Goal: Transaction & Acquisition: Purchase product/service

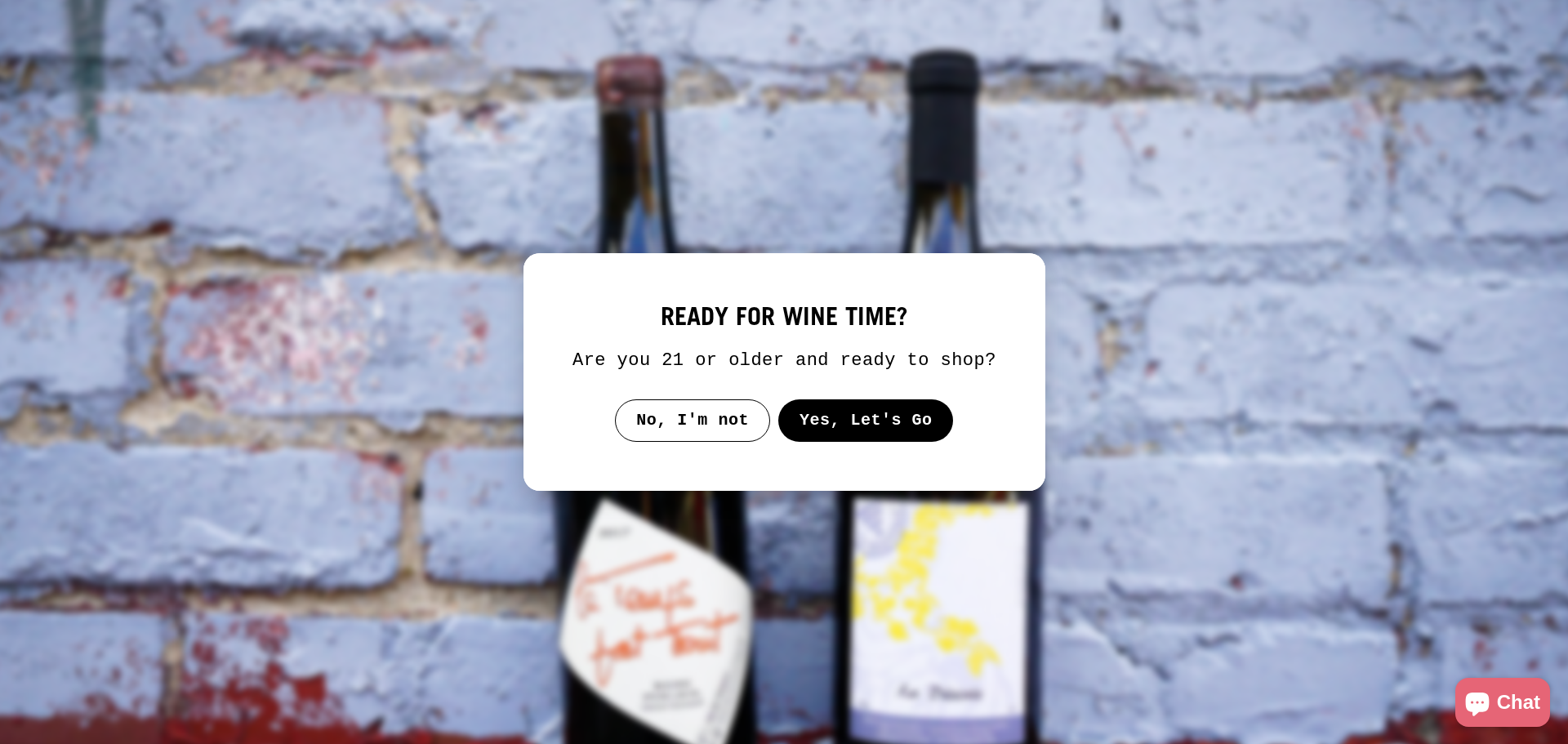
click at [835, 426] on button "Yes, Let's Go" at bounding box center [865, 420] width 176 height 42
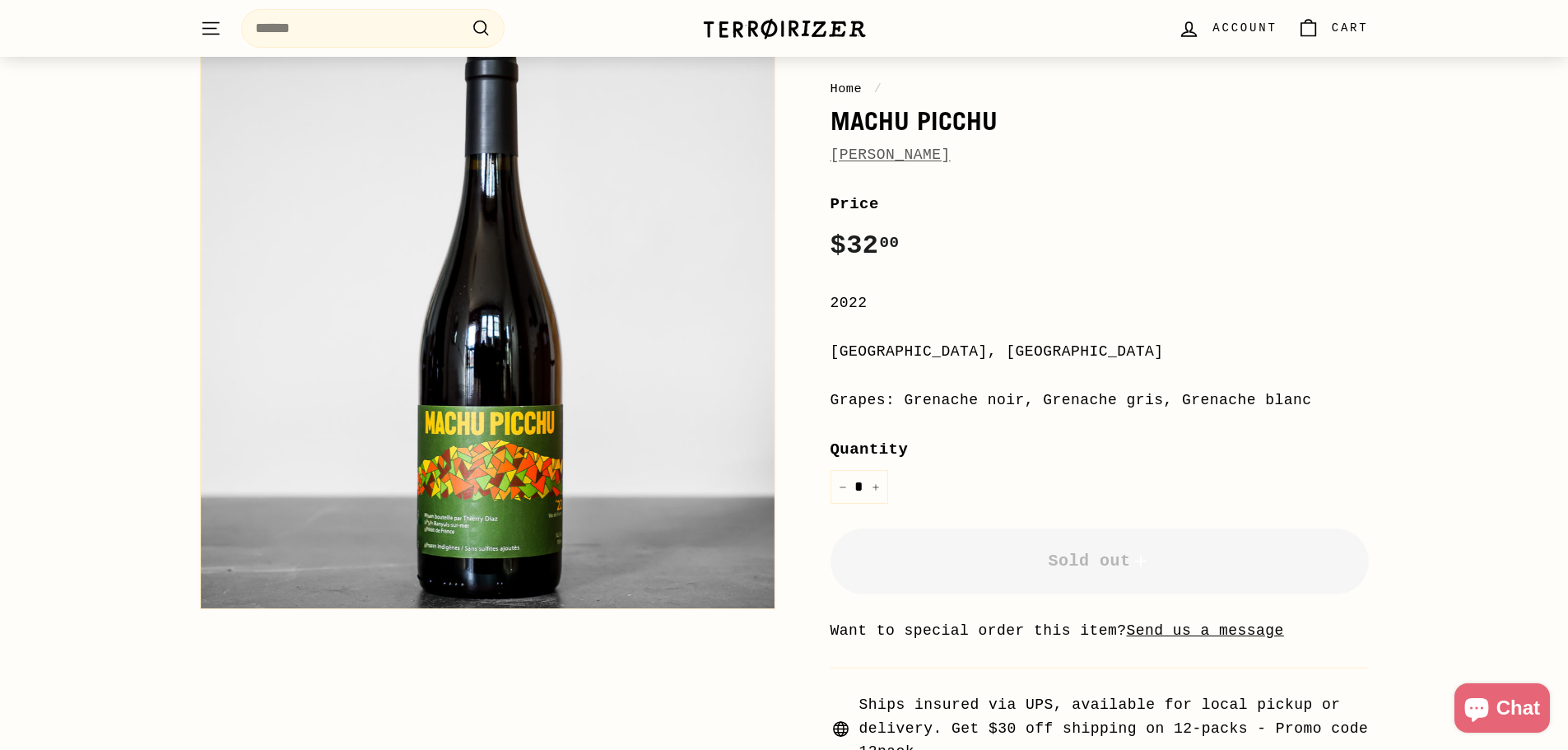
scroll to position [164, 0]
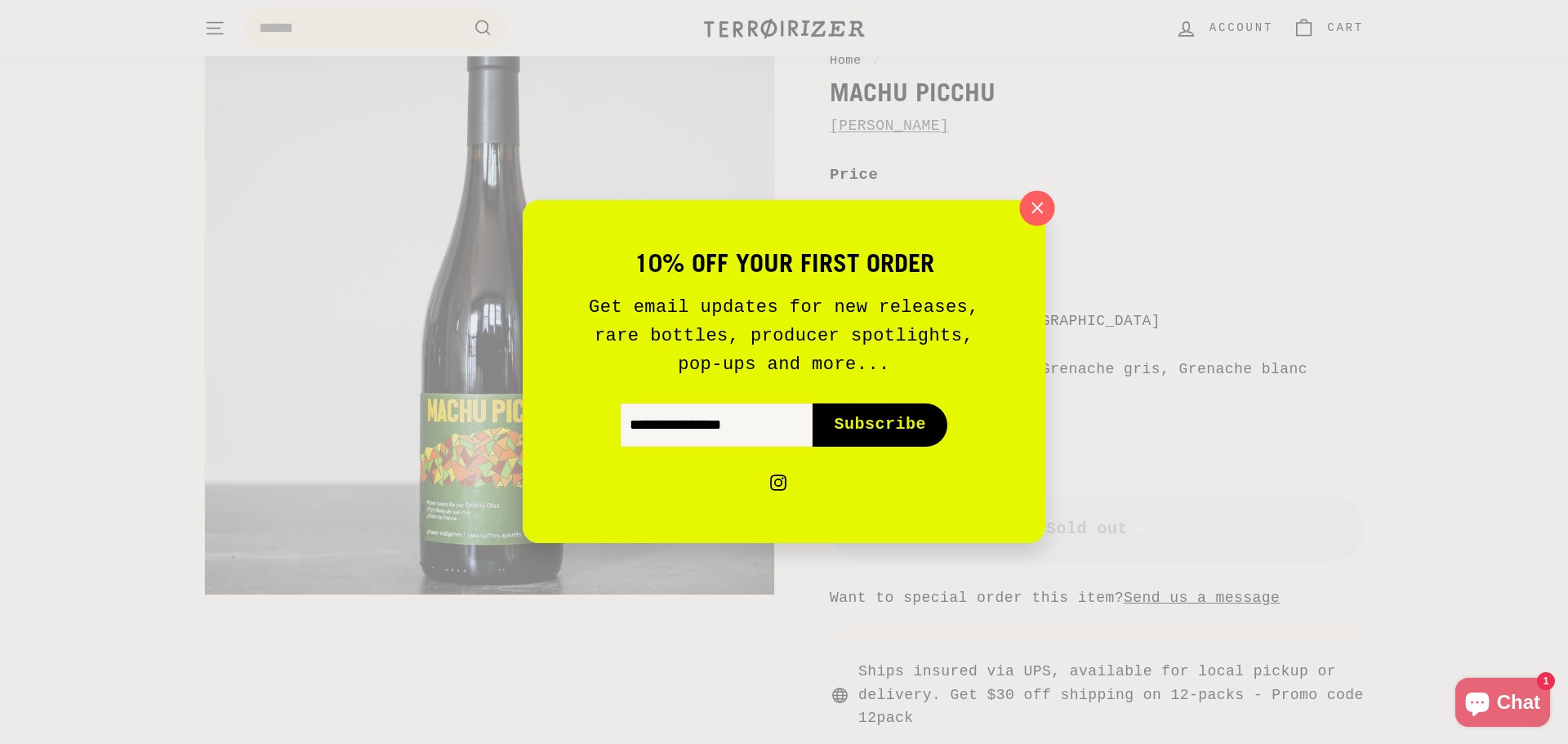
click at [1024, 211] on icon "button" at bounding box center [1036, 208] width 25 height 25
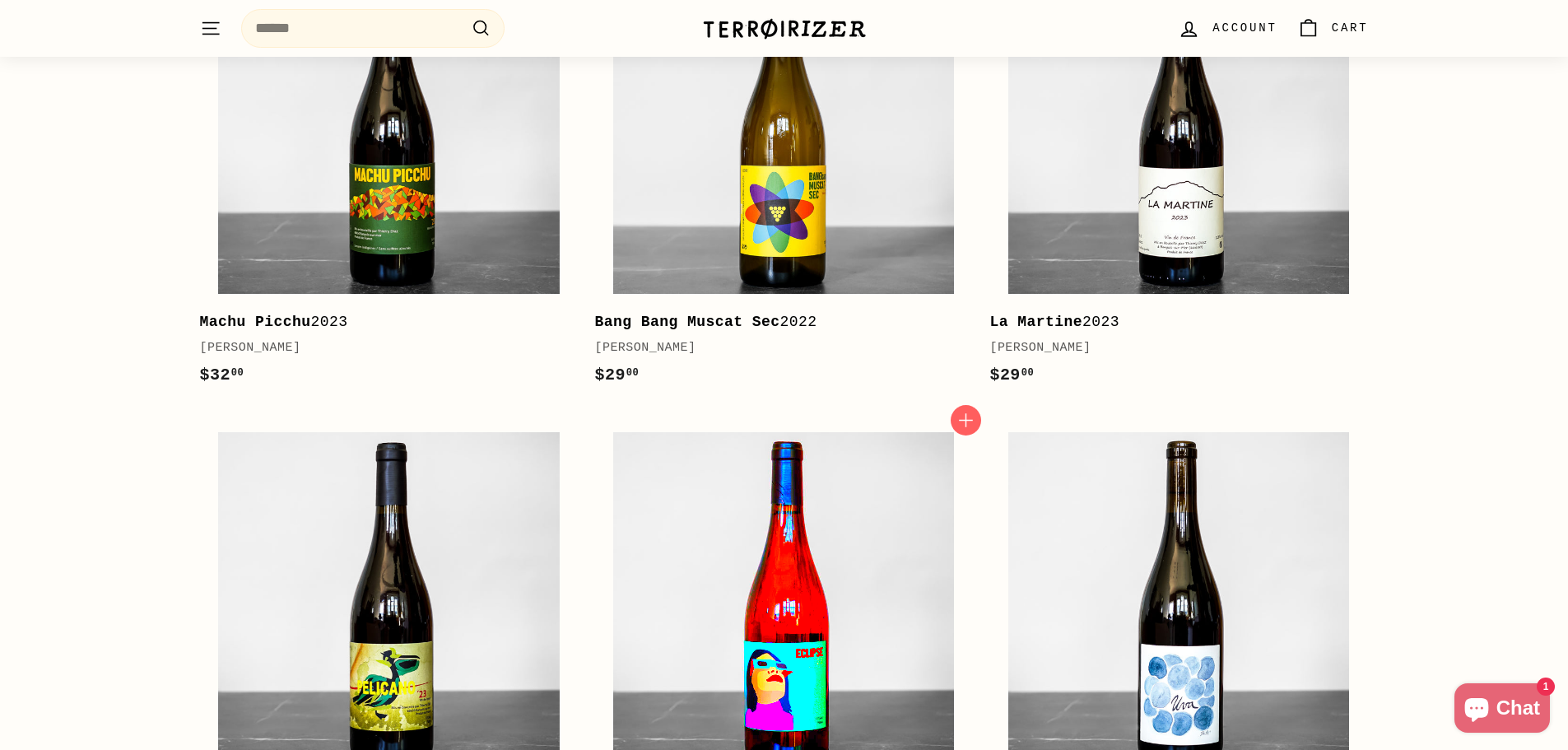
scroll to position [2140, 0]
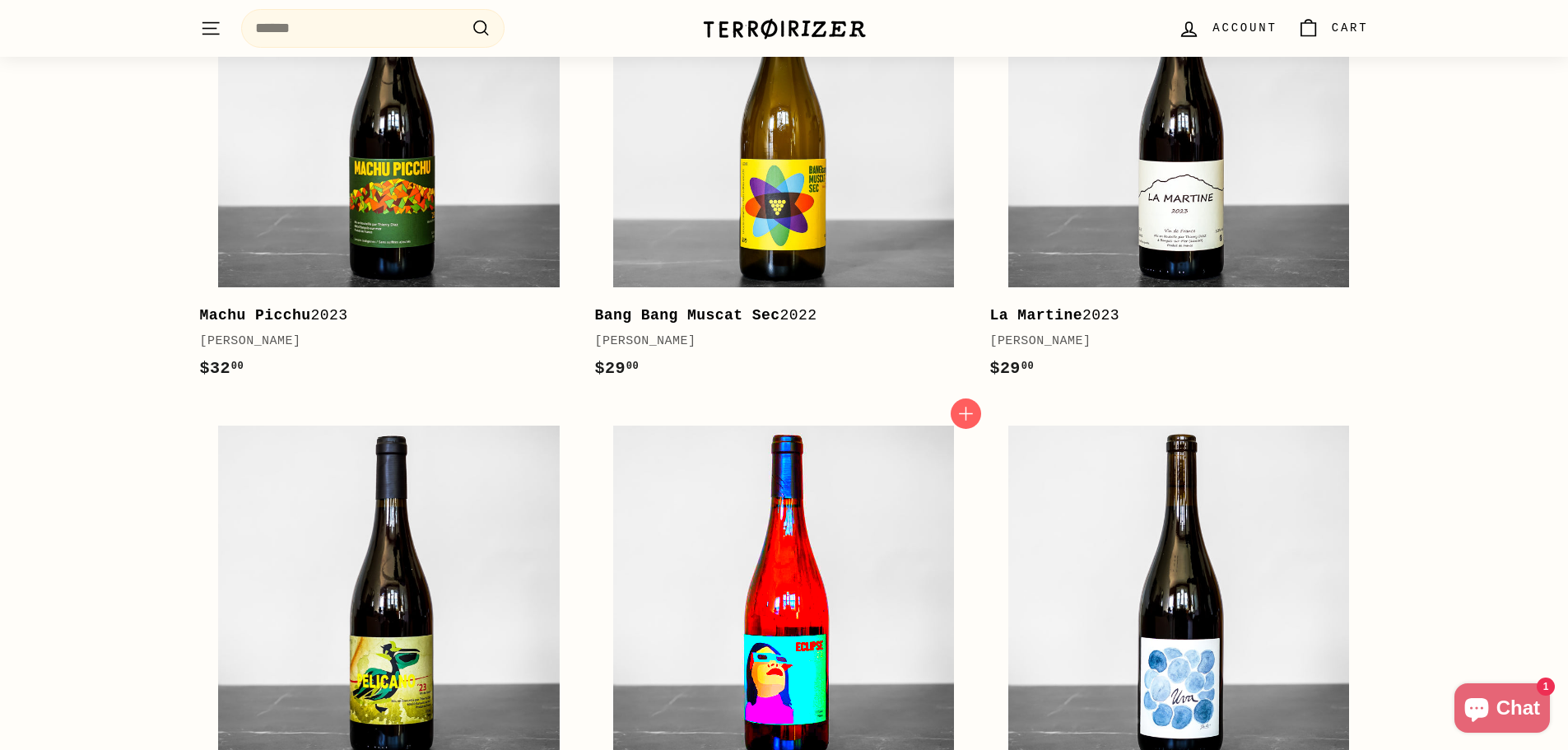
click at [808, 562] on img at bounding box center [783, 595] width 341 height 341
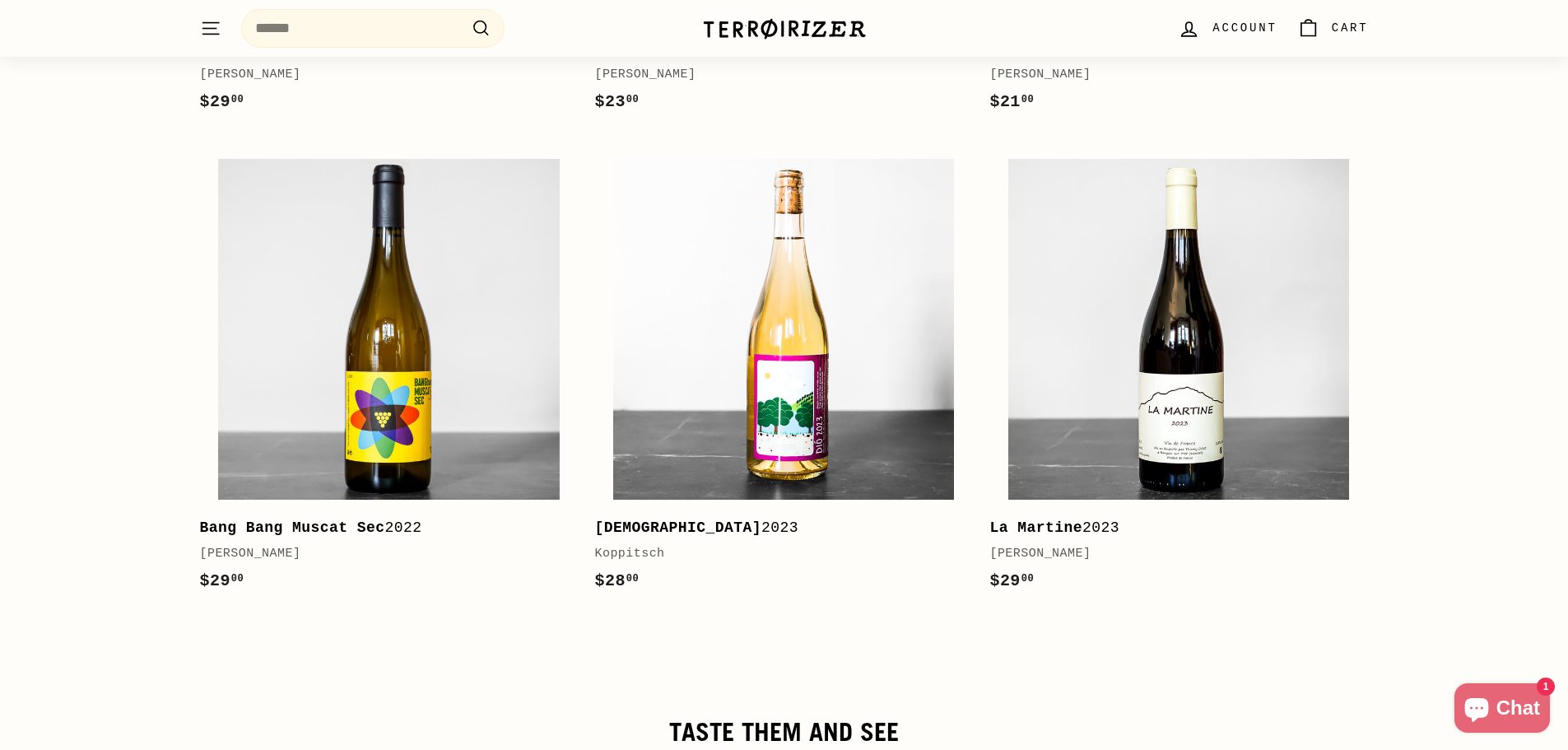
scroll to position [2468, 0]
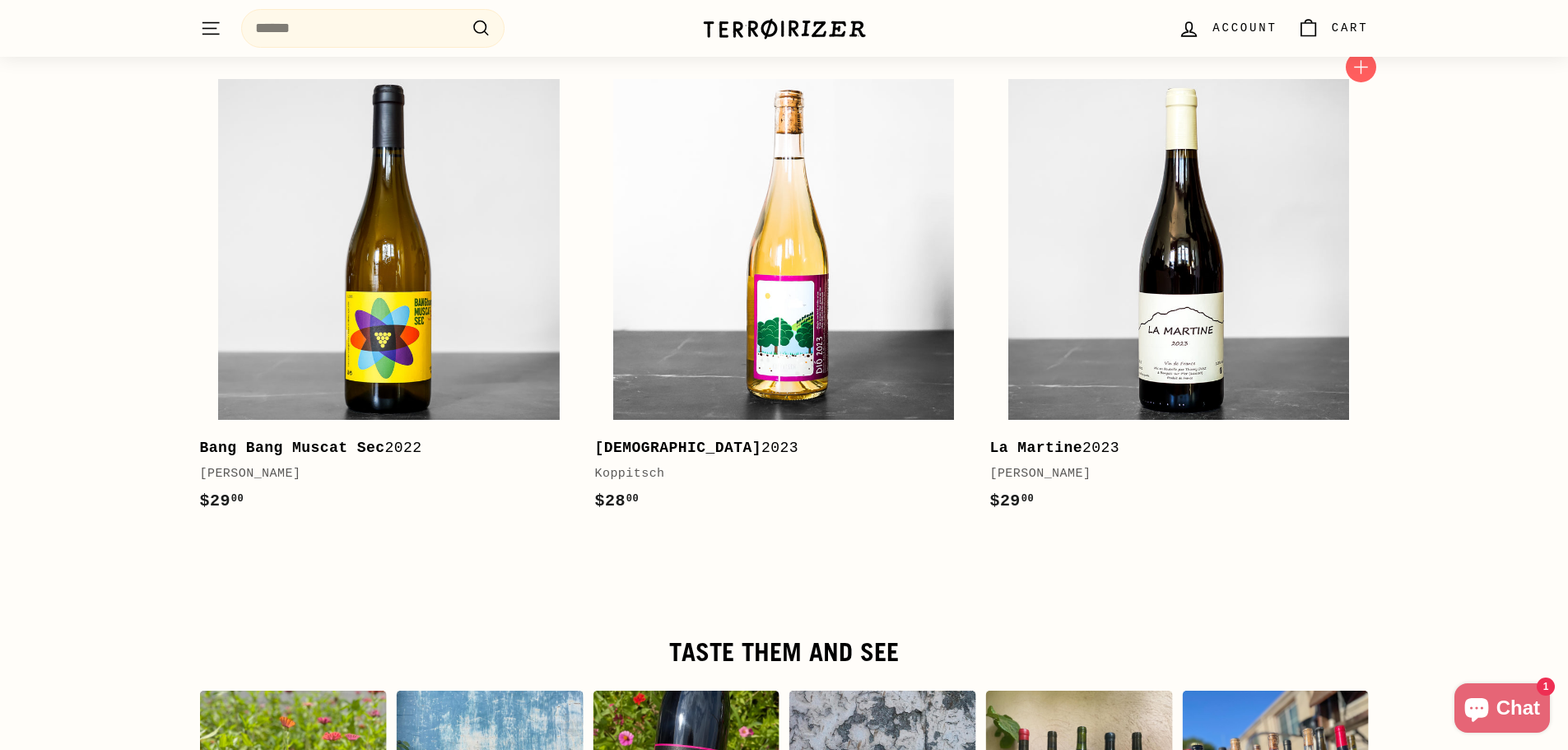
click at [1012, 439] on b "La Martine" at bounding box center [1035, 447] width 93 height 17
